Goal: Task Accomplishment & Management: Manage account settings

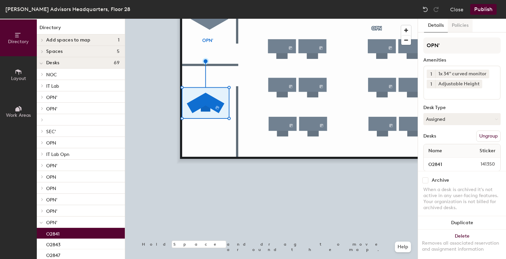
click at [464, 26] on button "Policies" at bounding box center [459, 26] width 25 height 14
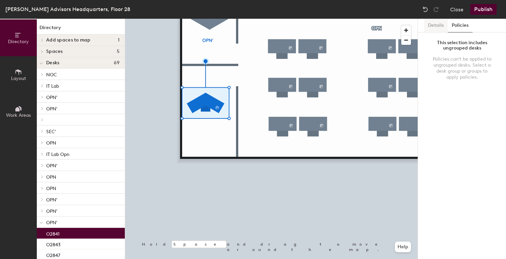
click at [433, 25] on button "Details" at bounding box center [436, 26] width 24 height 14
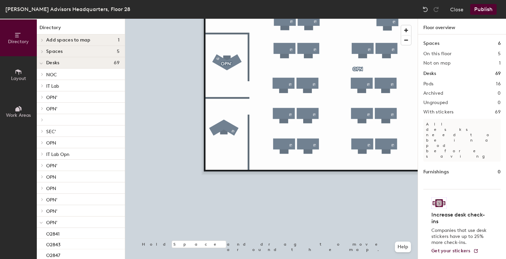
click at [219, 19] on div at bounding box center [271, 19] width 292 height 0
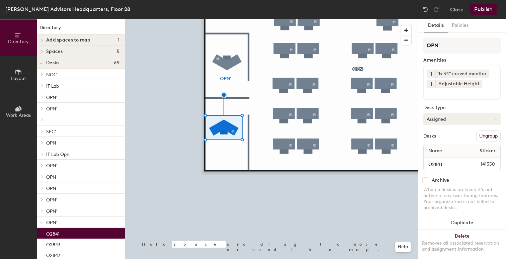
click at [454, 118] on button "Assigned" at bounding box center [461, 119] width 77 height 12
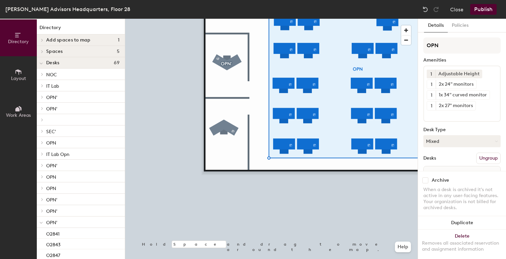
click at [315, 19] on div at bounding box center [271, 19] width 292 height 0
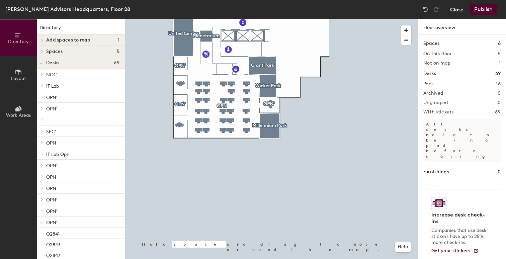
click at [451, 10] on button "Close" at bounding box center [456, 9] width 13 height 11
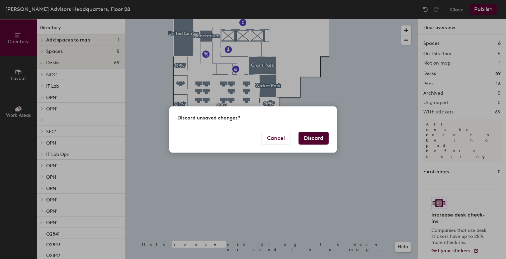
click at [306, 137] on button "Discard" at bounding box center [313, 138] width 30 height 13
